Goal: Book appointment/travel/reservation

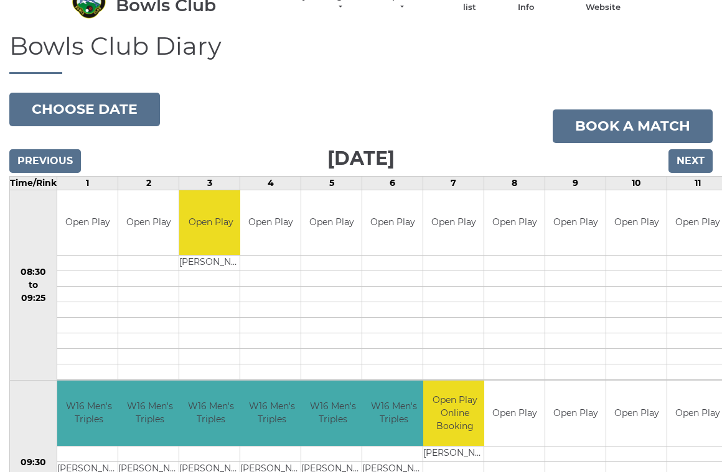
scroll to position [63, 0]
click at [59, 156] on input "Previous" at bounding box center [45, 161] width 72 height 24
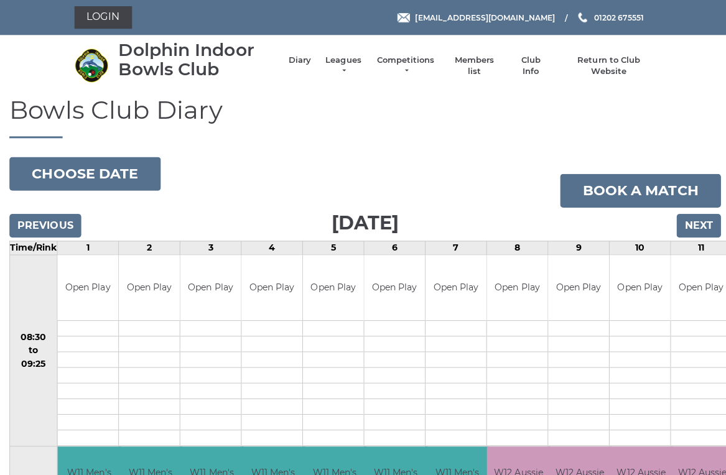
click at [70, 218] on input "Previous" at bounding box center [45, 225] width 72 height 24
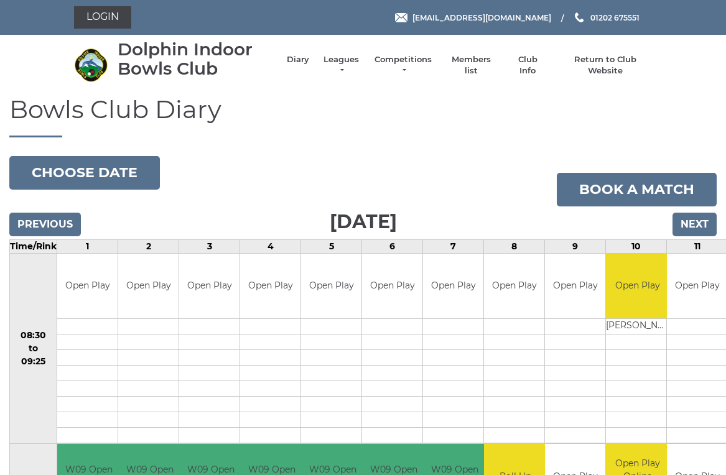
scroll to position [5, 0]
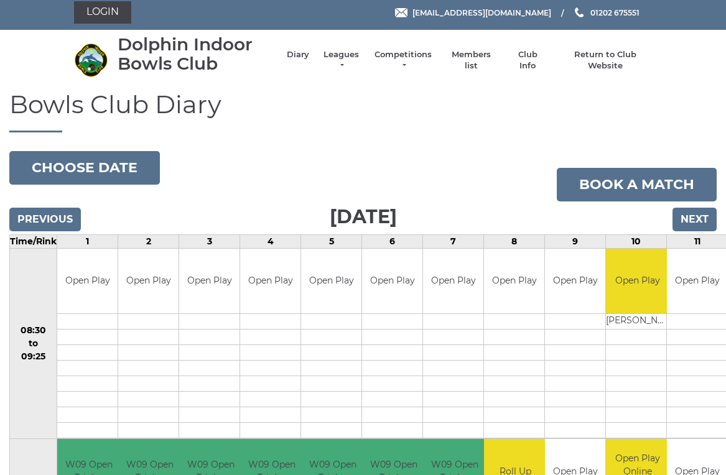
click at [68, 212] on input "Previous" at bounding box center [45, 220] width 72 height 24
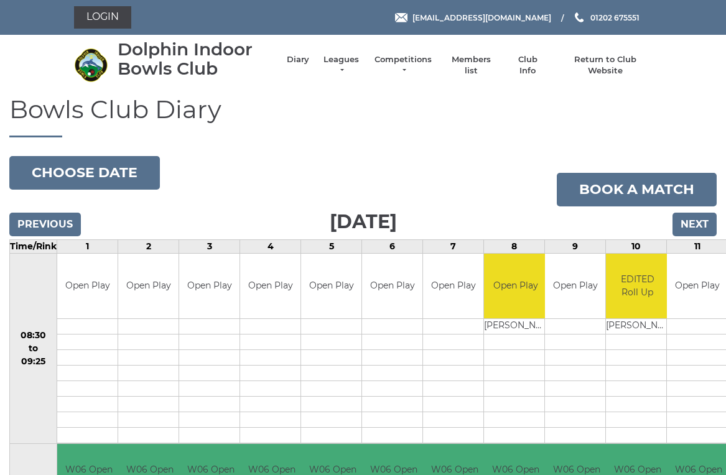
scroll to position [5, 0]
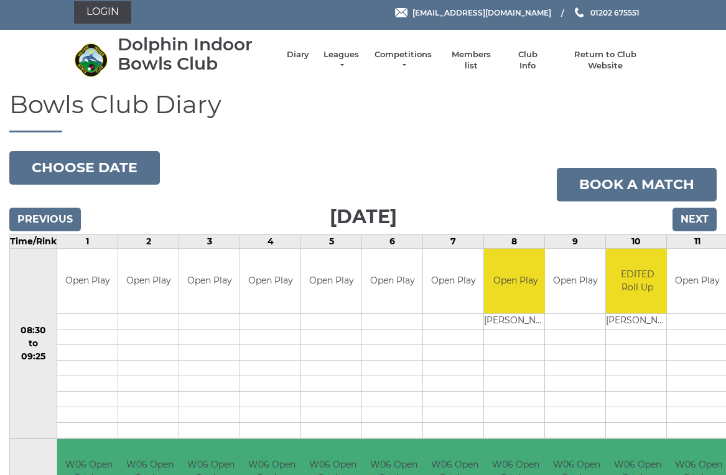
click at [62, 214] on input "Previous" at bounding box center [45, 220] width 72 height 24
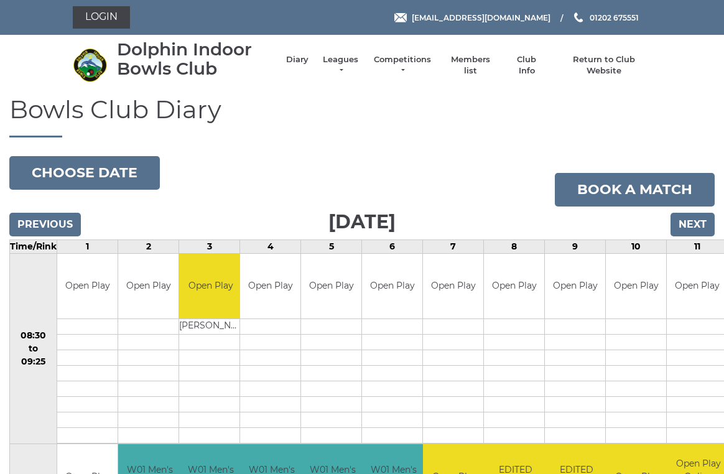
scroll to position [5, 0]
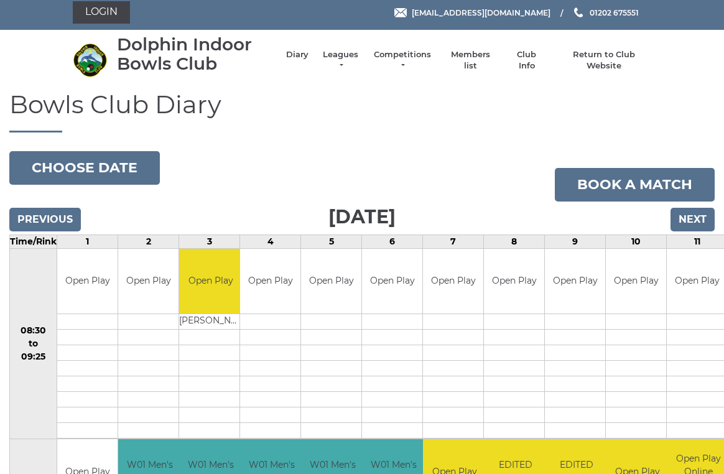
click at [69, 218] on input "Previous" at bounding box center [45, 220] width 72 height 24
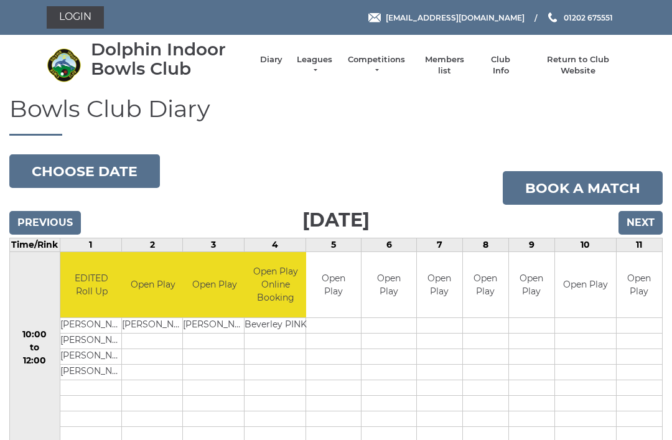
click at [63, 214] on input "Previous" at bounding box center [45, 223] width 72 height 24
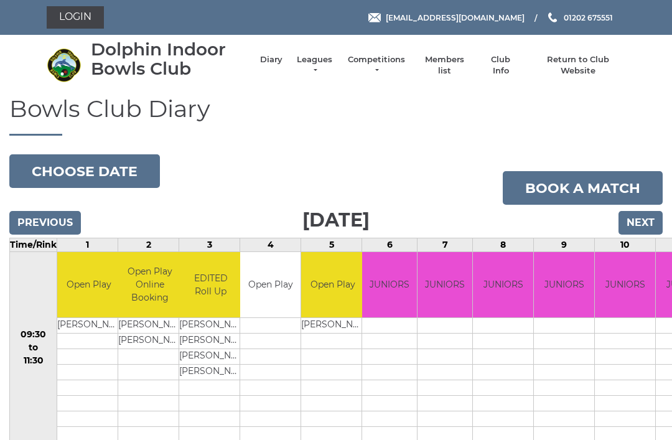
click at [56, 220] on input "Previous" at bounding box center [45, 223] width 72 height 24
